Goal: Task Accomplishment & Management: Use online tool/utility

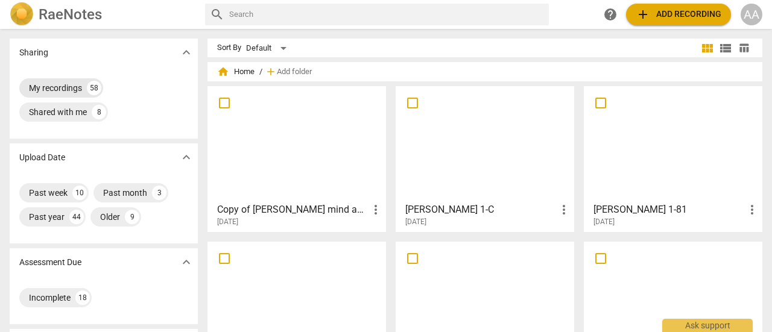
click at [62, 93] on div "My recordings" at bounding box center [55, 88] width 53 height 12
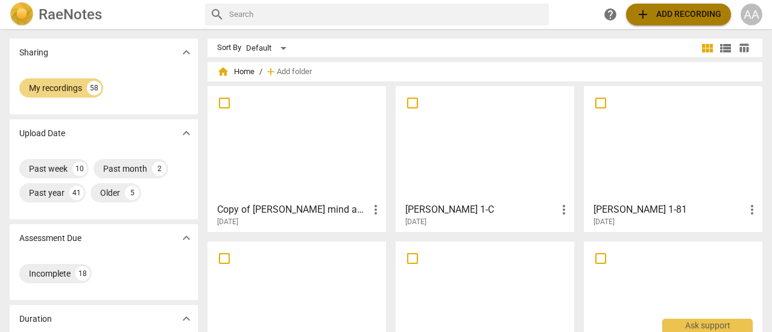
click at [672, 16] on span "add Add recording" at bounding box center [679, 14] width 86 height 14
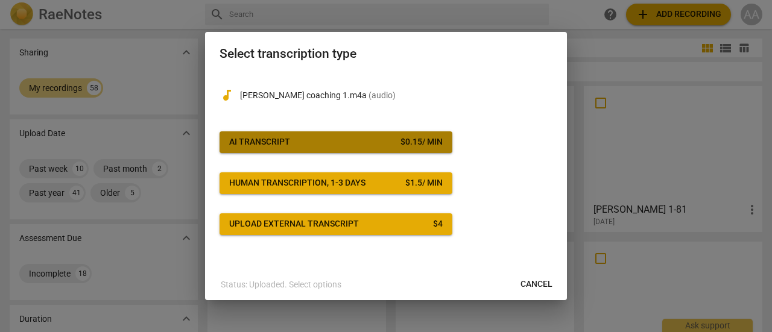
click at [335, 140] on span "AI Transcript $ 0.15 / min" at bounding box center [336, 142] width 214 height 12
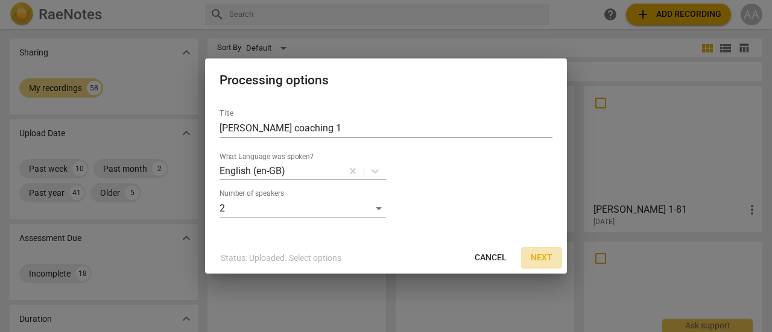
click at [538, 255] on span "Next" at bounding box center [542, 258] width 22 height 12
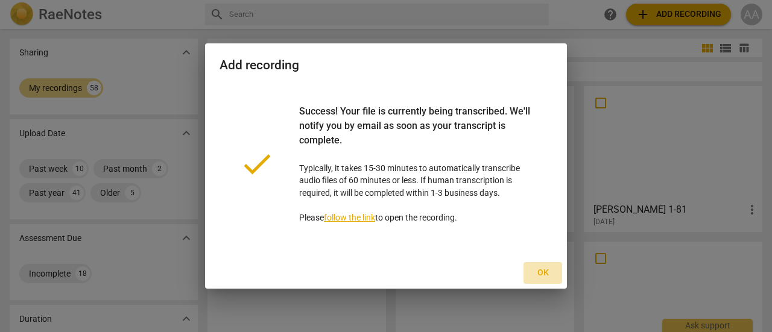
click at [545, 272] on span "Ok" at bounding box center [542, 273] width 19 height 12
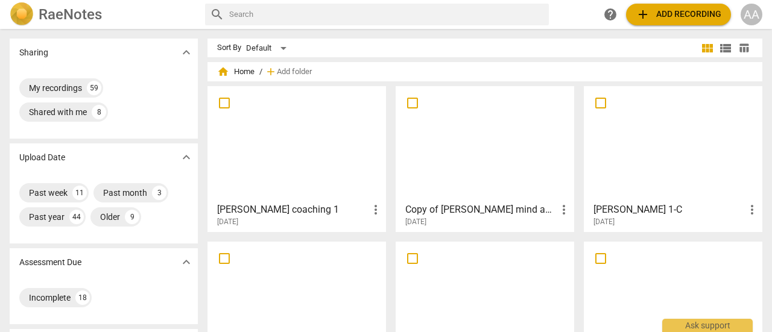
click at [334, 165] on div at bounding box center [297, 143] width 170 height 107
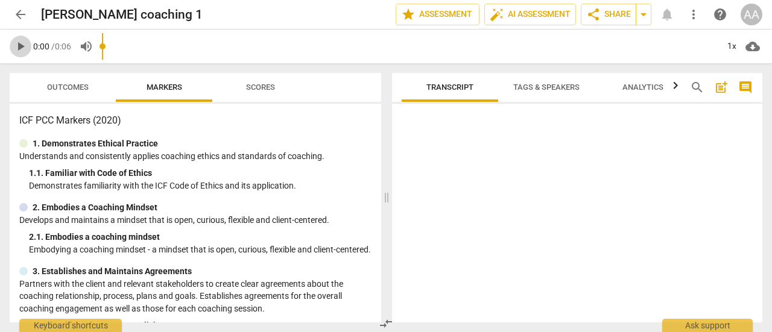
click at [19, 45] on span "play_arrow" at bounding box center [20, 46] width 14 height 14
type input "6"
click at [25, 17] on span "arrow_back" at bounding box center [20, 14] width 14 height 14
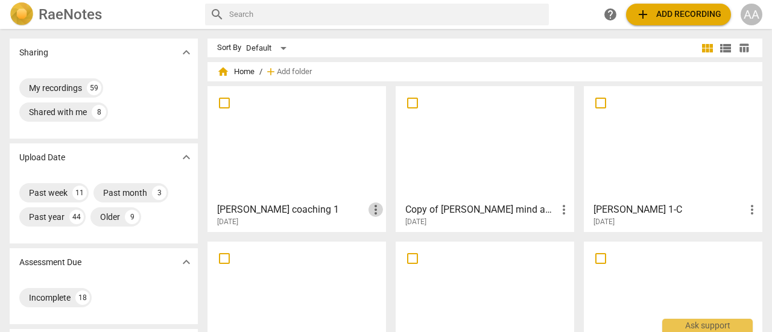
click at [379, 211] on span "more_vert" at bounding box center [376, 210] width 14 height 14
click at [384, 235] on li "Delete" at bounding box center [390, 238] width 46 height 29
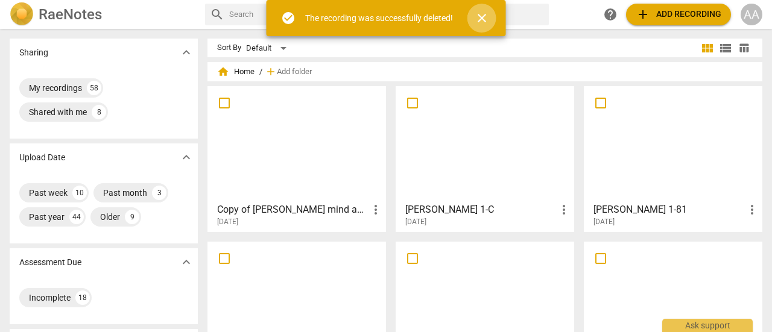
click at [482, 16] on span "close" at bounding box center [482, 18] width 14 height 14
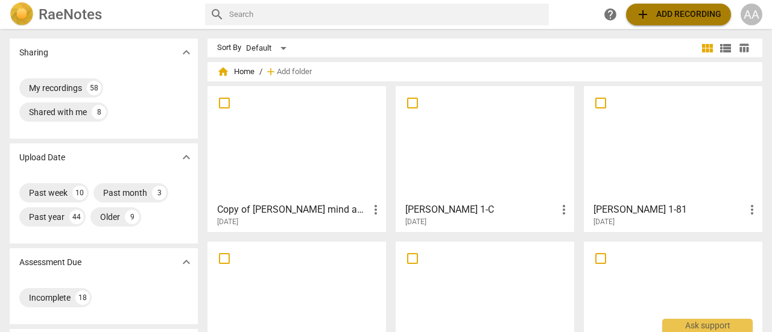
click at [670, 14] on span "add Add recording" at bounding box center [679, 14] width 86 height 14
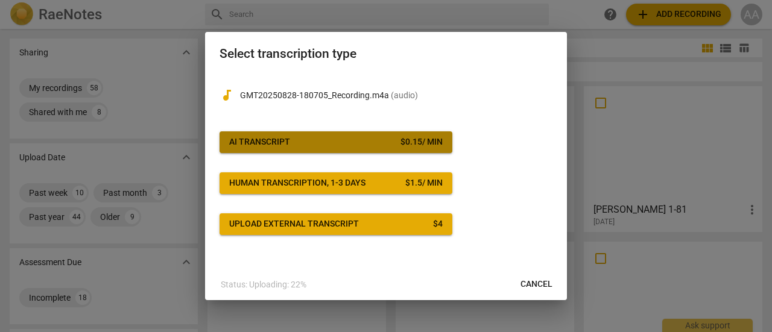
click at [305, 145] on span "AI Transcript $ 0.15 / min" at bounding box center [336, 142] width 214 height 12
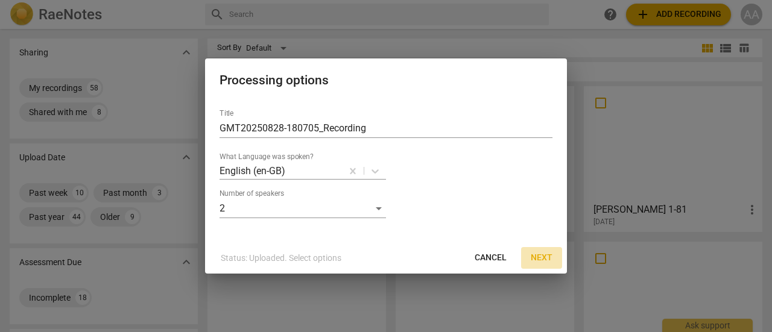
click at [545, 256] on span "Next" at bounding box center [542, 258] width 22 height 12
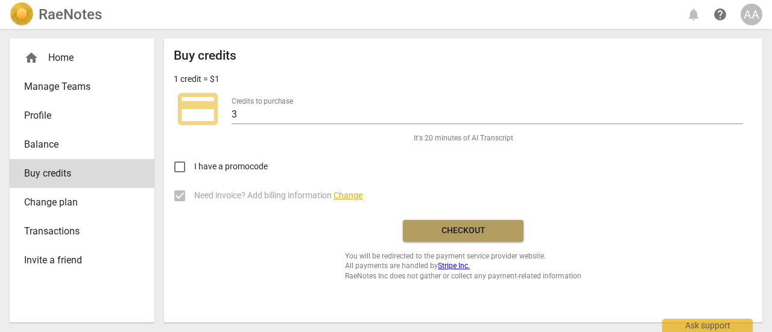
click at [492, 229] on span "Checkout" at bounding box center [463, 231] width 101 height 12
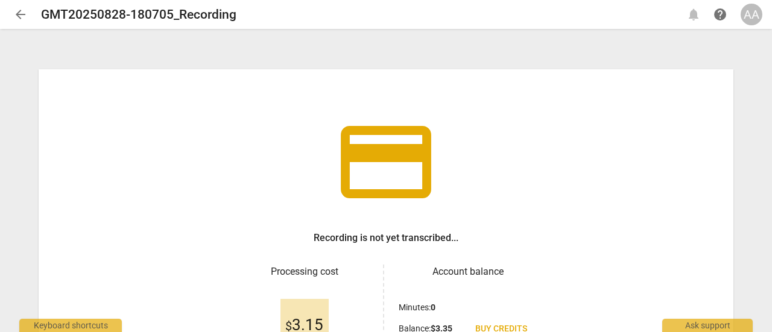
scroll to position [143, 0]
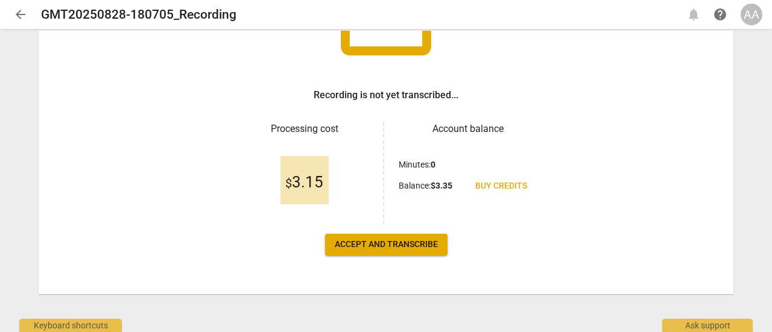
click at [367, 244] on span "Accept and transcribe" at bounding box center [386, 245] width 103 height 12
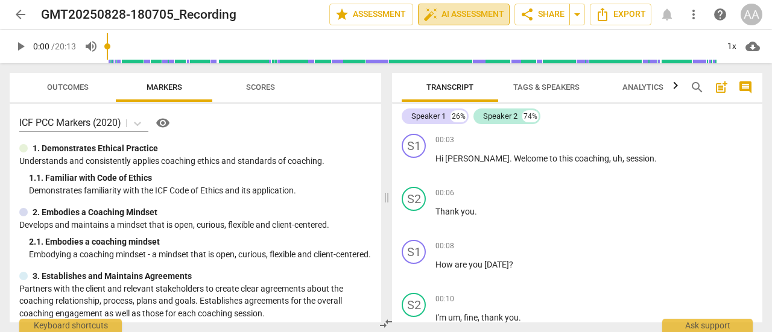
click at [481, 22] on button "auto_fix_high AI Assessment" at bounding box center [464, 15] width 92 height 22
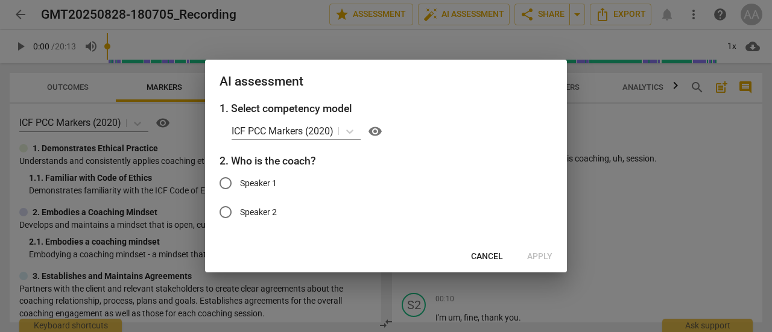
drag, startPoint x: 663, startPoint y: 127, endPoint x: 738, endPoint y: 127, distance: 74.8
click at [738, 127] on div at bounding box center [386, 166] width 772 height 332
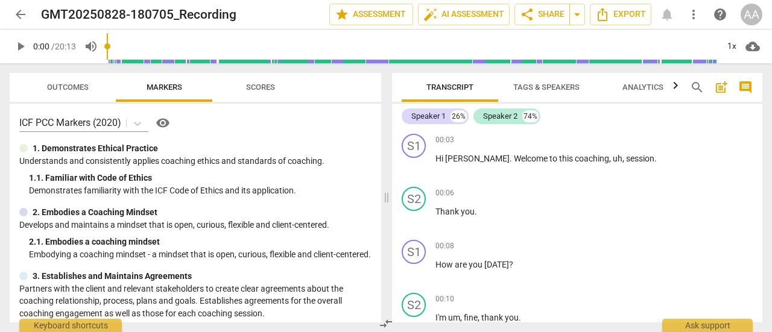
click at [568, 86] on span "Tags & Speakers" at bounding box center [546, 87] width 66 height 9
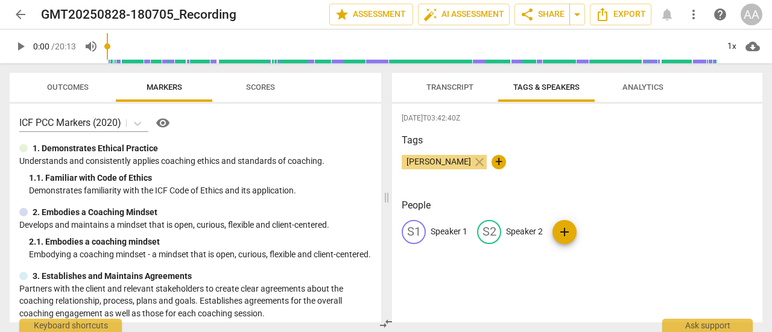
click at [454, 231] on p "Speaker 1" at bounding box center [449, 232] width 37 height 13
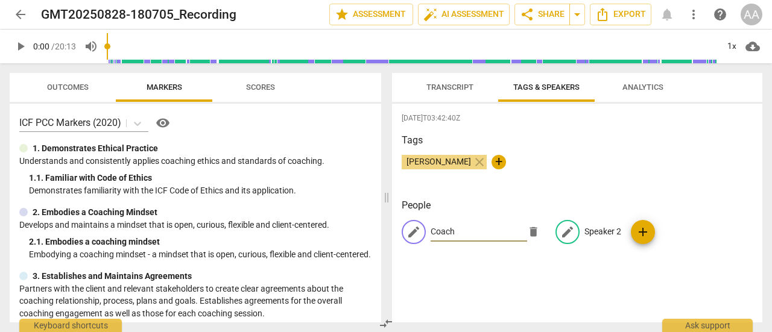
type input "Coach"
click at [594, 235] on p "Speaker 2" at bounding box center [603, 232] width 37 height 13
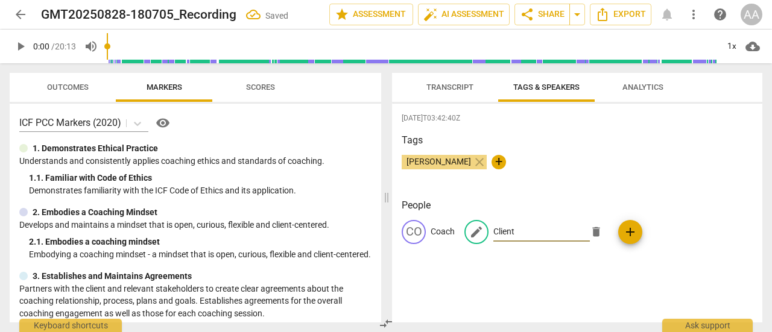
type input "Client"
click at [644, 203] on h3 "People" at bounding box center [577, 205] width 351 height 14
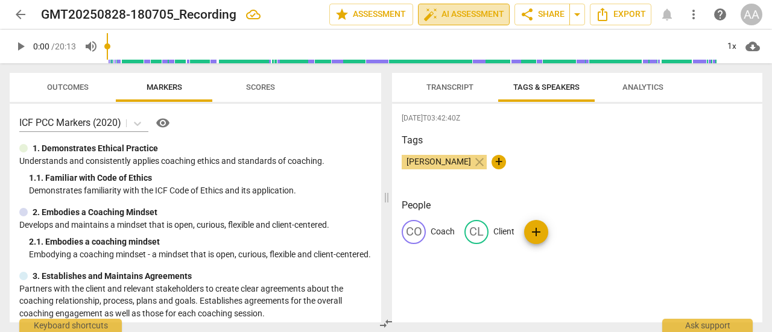
click at [465, 19] on span "auto_fix_high AI Assessment" at bounding box center [464, 14] width 81 height 14
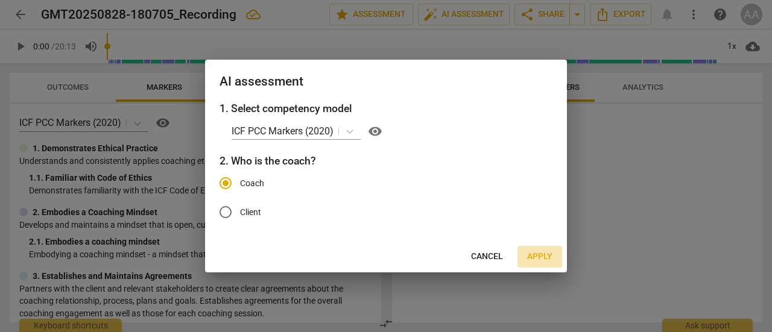
click at [539, 255] on span "Apply" at bounding box center [539, 257] width 25 height 12
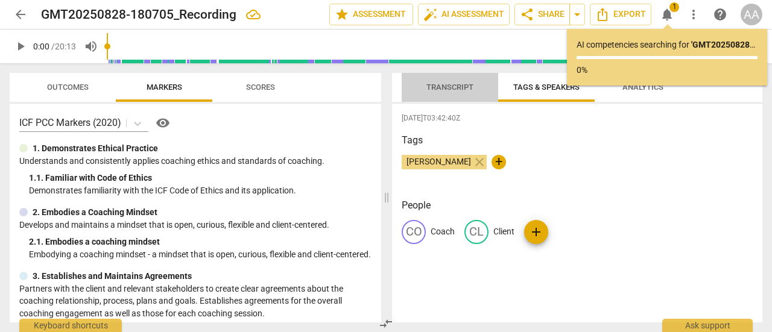
click at [460, 87] on span "Transcript" at bounding box center [450, 87] width 47 height 9
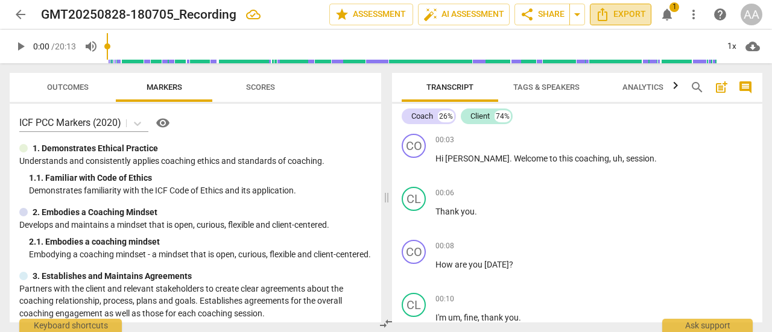
click at [632, 17] on span "Export" at bounding box center [620, 14] width 51 height 14
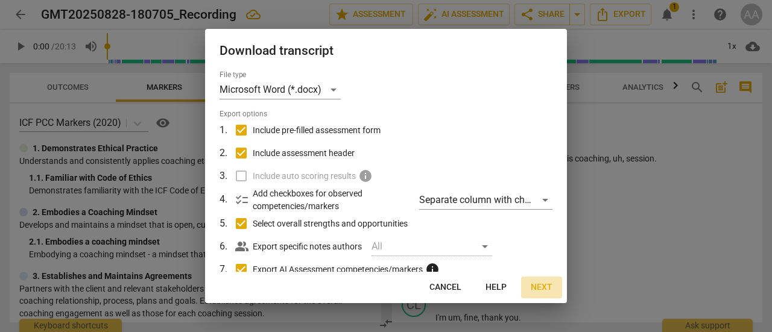
click at [544, 285] on span "Next" at bounding box center [542, 288] width 22 height 12
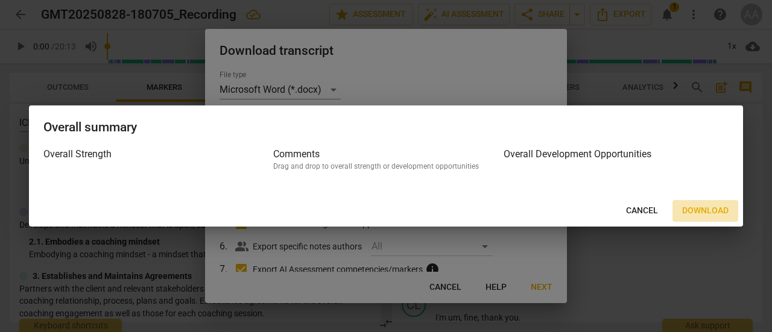
click at [702, 211] on span "Download" at bounding box center [705, 211] width 46 height 12
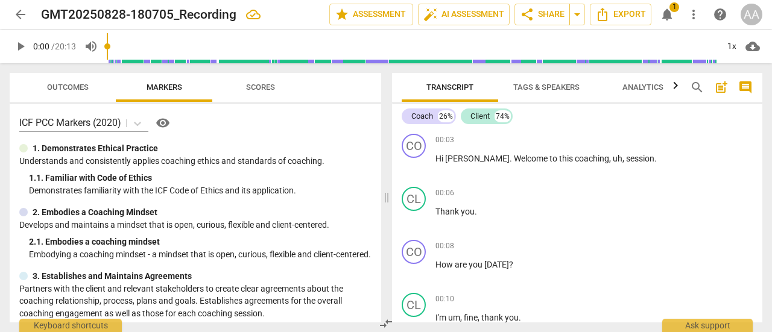
click at [672, 14] on span "notifications" at bounding box center [667, 14] width 14 height 14
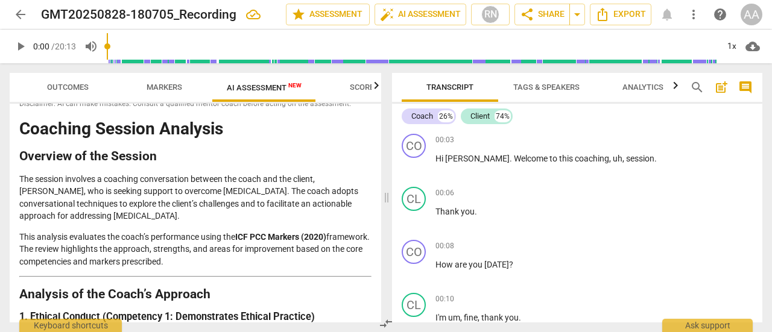
scroll to position [0, 0]
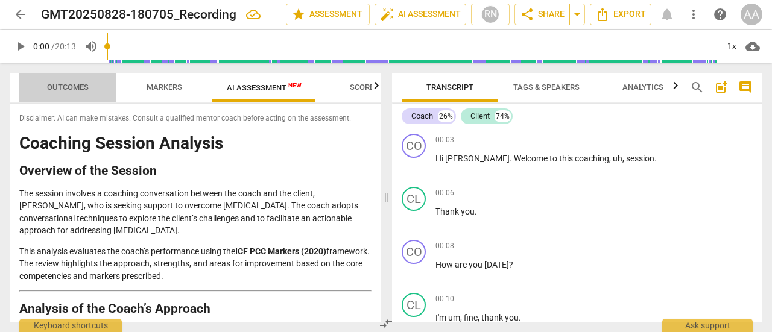
click at [70, 89] on span "Outcomes" at bounding box center [68, 87] width 42 height 9
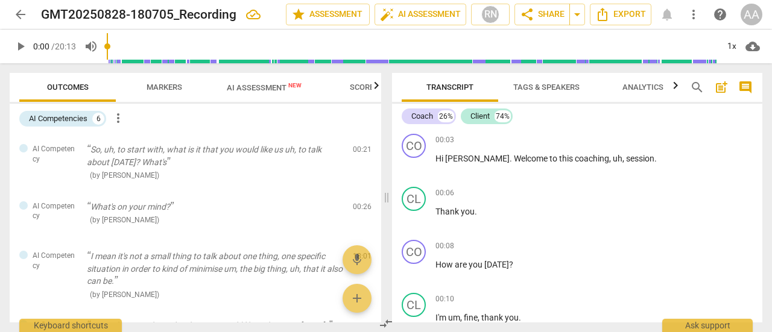
click at [641, 89] on span "Analytics" at bounding box center [643, 87] width 41 height 9
